Goal: Task Accomplishment & Management: Complete application form

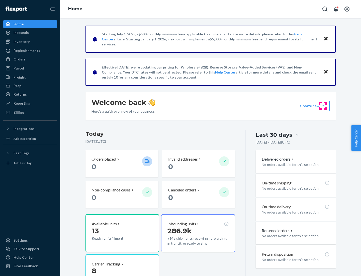
click at [323, 106] on button "Create new Create new inbound Create new order Create new product" at bounding box center [313, 106] width 34 height 10
click at [30, 33] on div "Inbounds" at bounding box center [30, 32] width 53 height 7
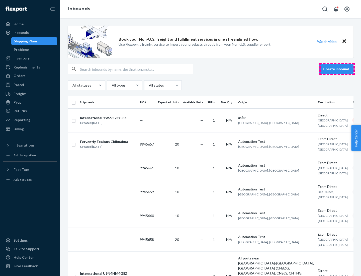
click at [337, 69] on button "Create inbound" at bounding box center [336, 69] width 35 height 10
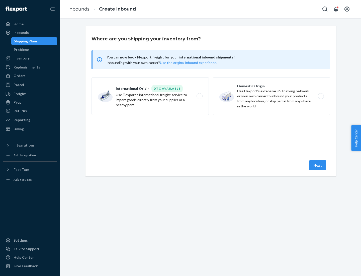
click at [272, 96] on label "Domestic Origin Use Flexport’s extensive US trucking network or your own carrie…" at bounding box center [271, 96] width 117 height 38
click at [321, 96] on input "Domestic Origin Use Flexport’s extensive US trucking network or your own carrie…" at bounding box center [322, 96] width 3 height 3
radio input "true"
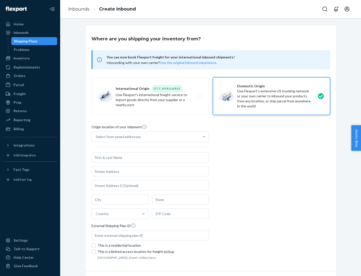
click at [117, 137] on div "Select from saved addresses" at bounding box center [118, 136] width 45 height 5
click at [96, 137] on input "Select from saved addresses" at bounding box center [96, 136] width 1 height 5
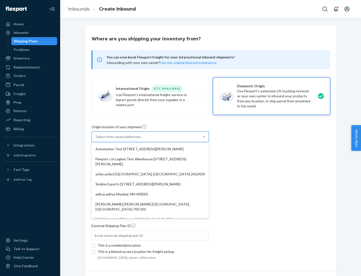
scroll to position [2, 0]
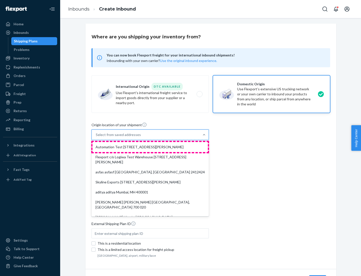
click at [150, 147] on div "Automation Test [STREET_ADDRESS][PERSON_NAME]" at bounding box center [150, 147] width 115 height 10
click at [96, 137] on input "option Automation Test [STREET_ADDRESS][PERSON_NAME]. 9 results available. Use …" at bounding box center [96, 134] width 1 height 5
type input "Automation Test"
type input "9th Floor"
type input "[GEOGRAPHIC_DATA]"
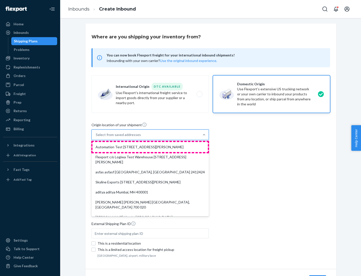
type input "CA"
type input "94104"
type input "[STREET_ADDRESS][PERSON_NAME]"
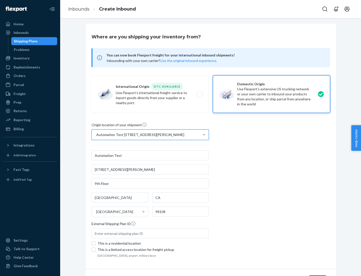
scroll to position [29, 0]
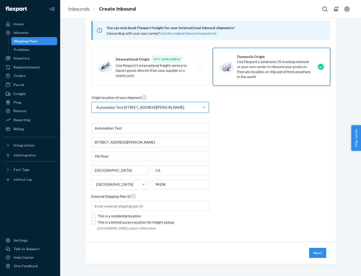
click at [318, 253] on button "Next" at bounding box center [317, 253] width 17 height 10
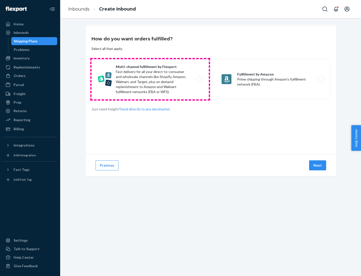
click at [150, 79] on label "Multi-channel fulfillment by Flexport Fast delivery for all your direct-to-cons…" at bounding box center [150, 79] width 117 height 40
click at [199, 79] on input "Multi-channel fulfillment by Flexport Fast delivery for all your direct-to-cons…" at bounding box center [200, 79] width 3 height 3
radio input "true"
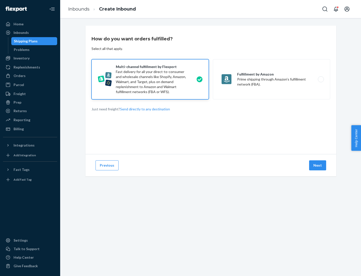
click at [318, 165] on button "Next" at bounding box center [317, 165] width 17 height 10
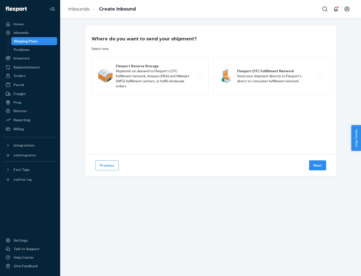
click at [272, 76] on label "Flexport DTC Fulfillment Network Send your shipment directly to Flexport's dire…" at bounding box center [271, 76] width 117 height 38
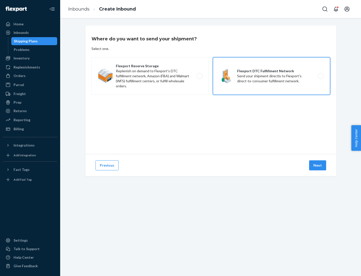
click at [321, 76] on input "Flexport DTC Fulfillment Network Send your shipment directly to Flexport's dire…" at bounding box center [322, 75] width 3 height 3
radio input "true"
click at [318, 165] on button "Next" at bounding box center [317, 165] width 17 height 10
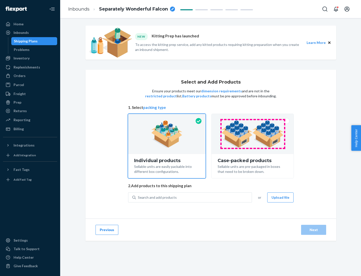
click at [253, 134] on img at bounding box center [252, 134] width 62 height 28
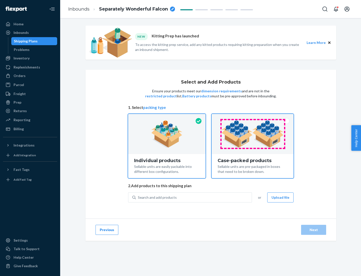
click at [253, 117] on input "Case-packed products Sellable units are pre-packaged in boxes that need to be b…" at bounding box center [252, 115] width 3 height 3
radio input "true"
radio input "false"
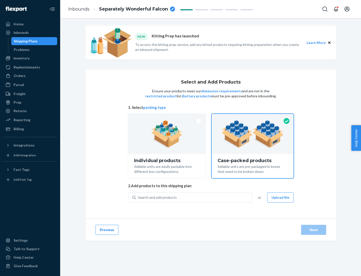
click at [194, 197] on div "Search and add products" at bounding box center [194, 197] width 116 height 9
click at [138, 197] on input "Search and add products" at bounding box center [138, 197] width 1 height 5
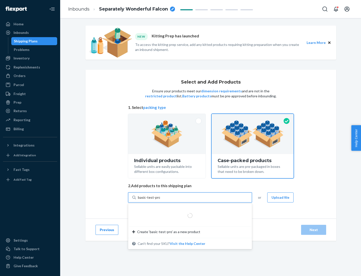
type input "basic-test-product-1"
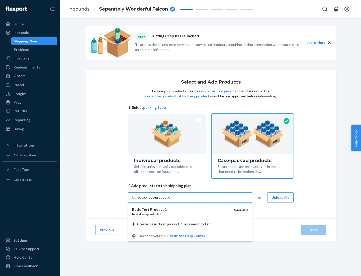
click at [181, 214] on div "basic - test - product - 1" at bounding box center [181, 214] width 98 height 4
click at [170, 200] on input "basic-test-product-1" at bounding box center [154, 197] width 32 height 5
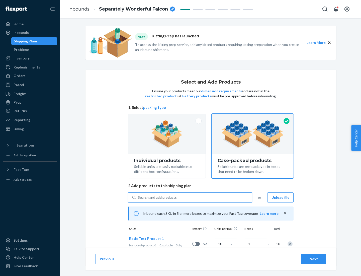
scroll to position [18, 0]
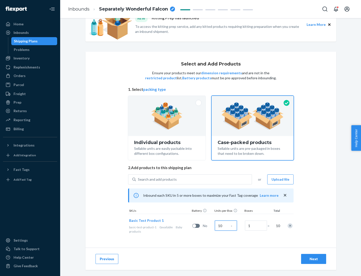
type input "10"
type input "7"
click at [314, 259] on div "Next" at bounding box center [313, 258] width 17 height 5
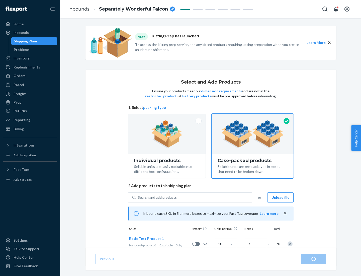
radio input "true"
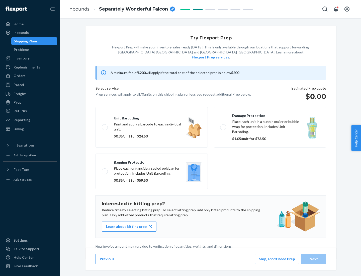
scroll to position [1, 0]
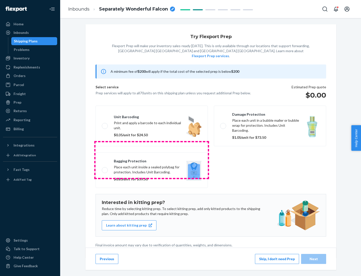
click at [152, 160] on label "Bagging protection Place each unit inside a sealed polybag for protection. Incl…" at bounding box center [152, 170] width 112 height 36
click at [105, 168] on input "Bagging protection Place each unit inside a sealed polybag for protection. Incl…" at bounding box center [103, 169] width 3 height 3
checkbox input "true"
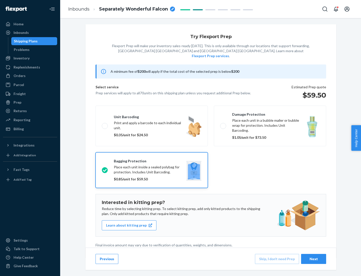
click at [314, 259] on div "Next" at bounding box center [313, 258] width 17 height 5
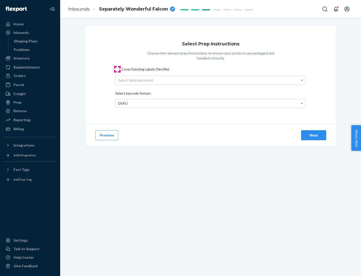
click at [117, 69] on input "Cover Existing Labels (Yes/No)" at bounding box center [117, 69] width 4 height 4
checkbox input "true"
click at [211, 80] on div "Select label placement" at bounding box center [211, 80] width 190 height 9
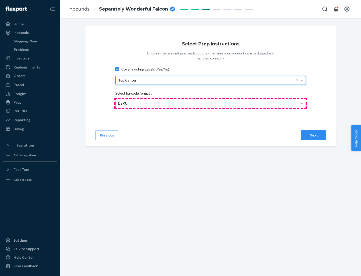
click at [211, 103] on div "DSKU" at bounding box center [211, 103] width 190 height 9
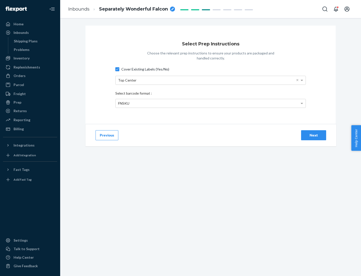
click at [314, 135] on div "Next" at bounding box center [313, 135] width 17 height 5
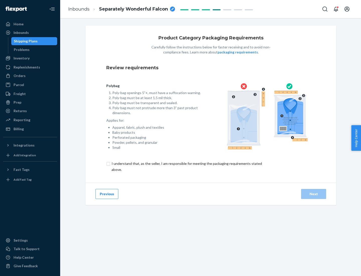
click at [186, 166] on input "checkbox" at bounding box center [189, 166] width 167 height 12
checkbox input "true"
click at [314, 194] on div "Next" at bounding box center [313, 193] width 17 height 5
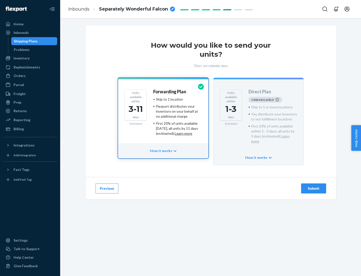
click at [170, 92] on h4 "Forwarding Plan" at bounding box center [169, 91] width 33 height 5
click at [314, 186] on div "Submit" at bounding box center [313, 188] width 17 height 5
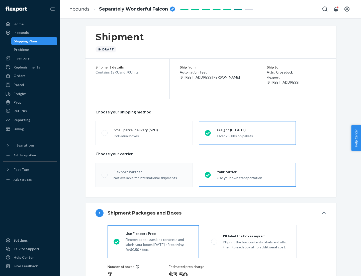
radio input "true"
radio input "false"
radio input "true"
radio input "false"
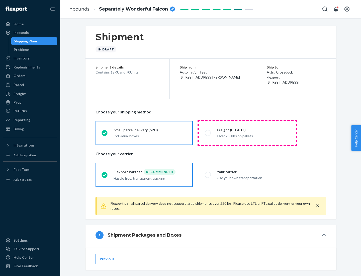
click at [247, 133] on div "Over 250 lbs on pallets" at bounding box center [253, 135] width 73 height 6
click at [208, 133] on input "Freight (LTL/FTL) Over 250 lbs on pallets" at bounding box center [206, 132] width 3 height 3
radio input "true"
radio input "false"
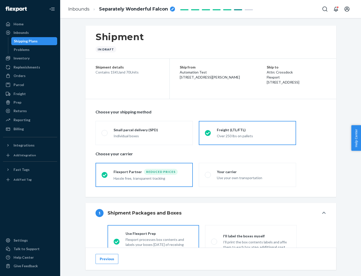
scroll to position [28, 0]
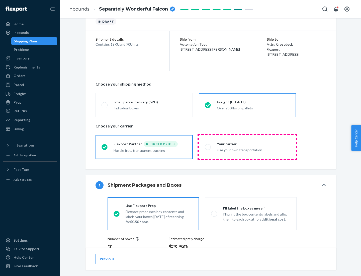
click at [247, 147] on div "Use your own transportation" at bounding box center [253, 149] width 73 height 6
click at [208, 147] on input "Your carrier Use your own transportation" at bounding box center [206, 146] width 3 height 3
radio input "true"
radio input "false"
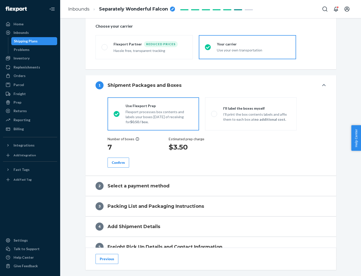
scroll to position [95, 0]
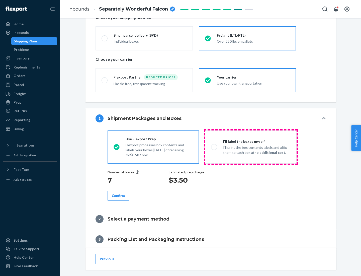
click at [251, 147] on p "I’ll print the box contents labels and affix them to each box at no additional …" at bounding box center [256, 150] width 67 height 10
click at [214, 147] on input "I'll label the boxes myself I’ll print the box contents labels and affix them t…" at bounding box center [212, 146] width 3 height 3
radio input "true"
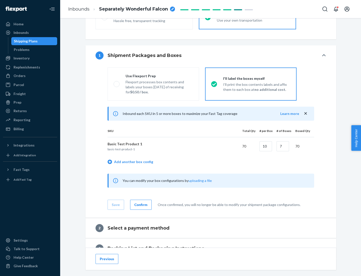
scroll to position [87, 0]
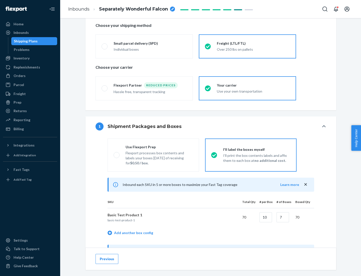
click at [159, 147] on div "Use Flexport Prep" at bounding box center [159, 146] width 67 height 5
click at [117, 153] on input "Use Flexport Prep Flexport processes box contents and labels your boxes [DATE] …" at bounding box center [115, 154] width 3 height 3
radio input "true"
radio input "false"
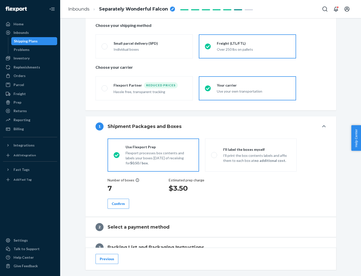
scroll to position [143, 0]
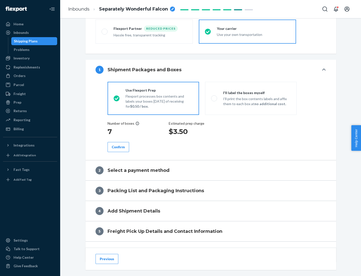
click at [118, 147] on div "Confirm" at bounding box center [118, 146] width 13 height 5
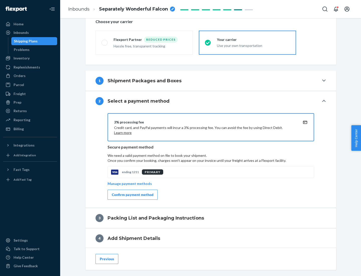
scroll to position [180, 0]
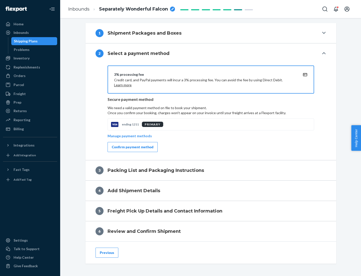
click at [132, 147] on div "Confirm payment method" at bounding box center [133, 146] width 42 height 5
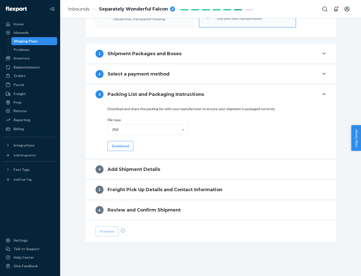
scroll to position [158, 0]
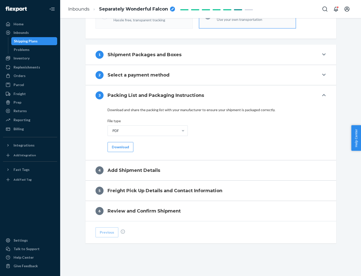
click at [120, 147] on button "Download" at bounding box center [121, 147] width 26 height 10
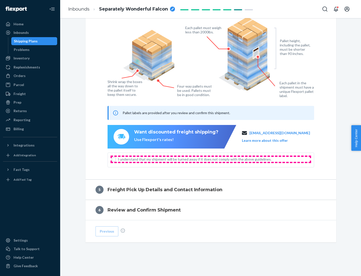
click at [211, 159] on span "I understand that my shipment will be turned away if it does not comply with th…" at bounding box center [214, 159] width 192 height 5
click at [116, 159] on input "I understand that my shipment will be turned away if it does not comply with th…" at bounding box center [114, 159] width 4 height 4
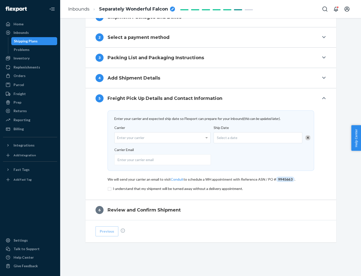
scroll to position [196, 0]
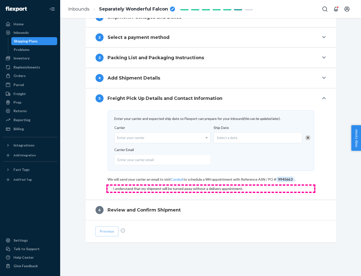
click at [211, 188] on input "checkbox" at bounding box center [211, 189] width 207 height 6
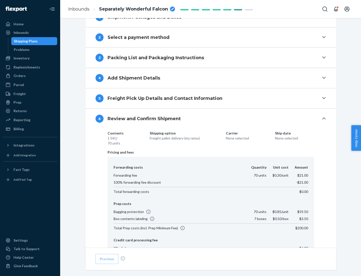
scroll to position [267, 0]
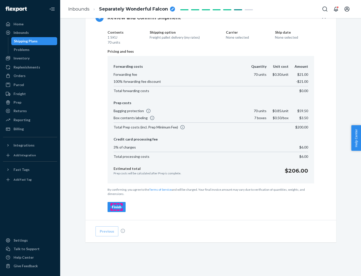
click at [117, 207] on div "Finish" at bounding box center [117, 206] width 10 height 5
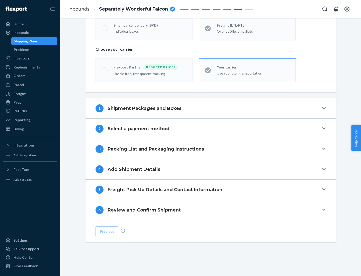
scroll to position [105, 0]
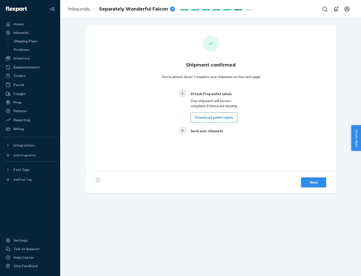
click at [213, 117] on button "Download pallet labels" at bounding box center [214, 117] width 47 height 10
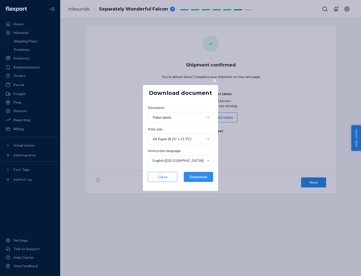
click at [198, 177] on button "Download" at bounding box center [198, 177] width 29 height 10
click at [214, 80] on span "×" at bounding box center [215, 80] width 4 height 9
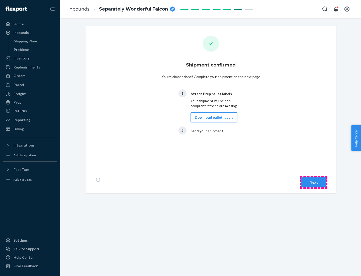
click at [314, 182] on div "Next" at bounding box center [313, 182] width 17 height 5
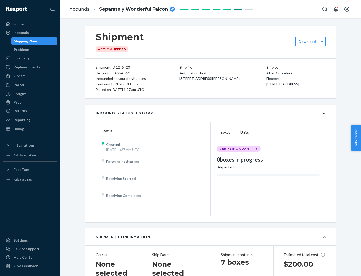
scroll to position [108, 0]
